Goal: Task Accomplishment & Management: Use online tool/utility

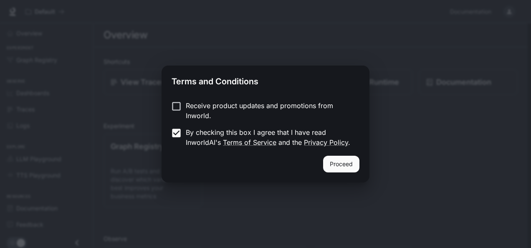
click at [330, 161] on button "Proceed" at bounding box center [341, 164] width 36 height 17
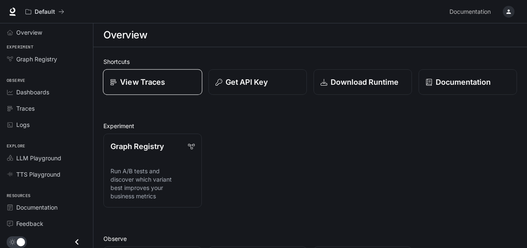
click at [136, 78] on p "View Traces" at bounding box center [142, 81] width 45 height 11
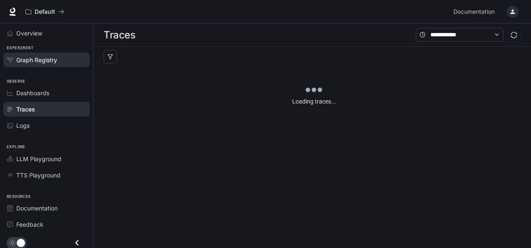
click at [56, 55] on link "Graph Registry" at bounding box center [46, 60] width 86 height 15
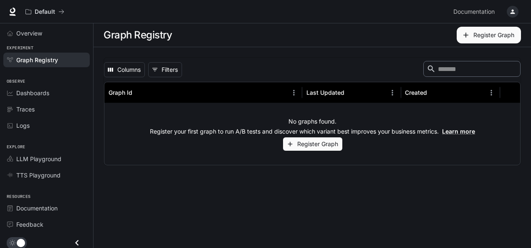
click at [300, 141] on button "Register Graph" at bounding box center [312, 144] width 59 height 14
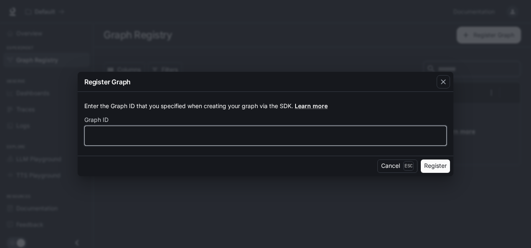
click at [293, 134] on input "text" at bounding box center [265, 135] width 361 height 8
click at [292, 133] on input "text" at bounding box center [265, 135] width 361 height 8
drag, startPoint x: 292, startPoint y: 133, endPoint x: 300, endPoint y: 132, distance: 7.3
click at [293, 133] on input "text" at bounding box center [265, 135] width 361 height 8
drag, startPoint x: 320, startPoint y: 133, endPoint x: 347, endPoint y: 142, distance: 28.4
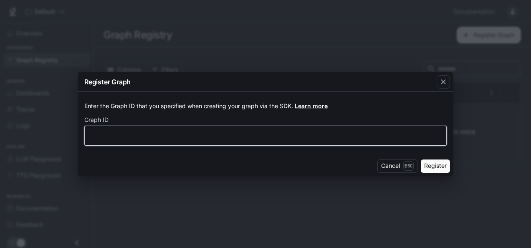
click at [329, 136] on input "text" at bounding box center [265, 135] width 361 height 8
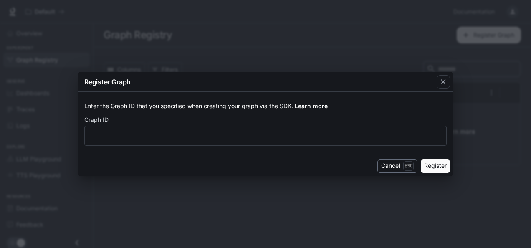
drag, startPoint x: 402, startPoint y: 154, endPoint x: 402, endPoint y: 161, distance: 6.3
click at [402, 155] on div "Register Graph Enter the Graph ID that you specified when creating your graph v…" at bounding box center [265, 124] width 375 height 104
click at [404, 165] on p "Esc" at bounding box center [408, 165] width 10 height 9
